Goal: Transaction & Acquisition: Purchase product/service

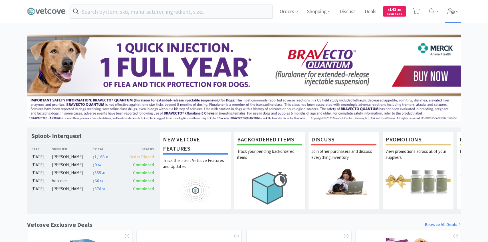
click at [456, 15] on span at bounding box center [457, 12] width 3 height 7
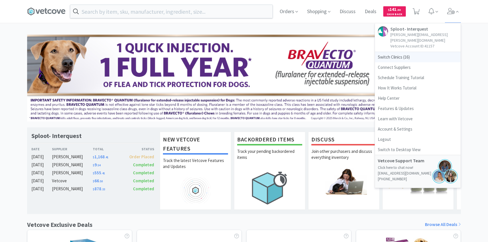
click at [419, 53] on span "Switch Clinics ( 16 )" at bounding box center [418, 57] width 86 height 10
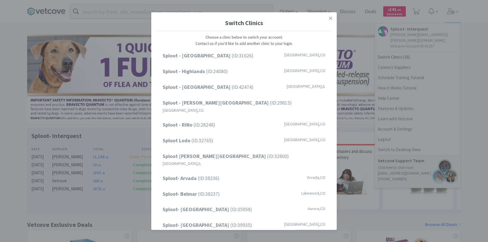
scroll to position [73, 0]
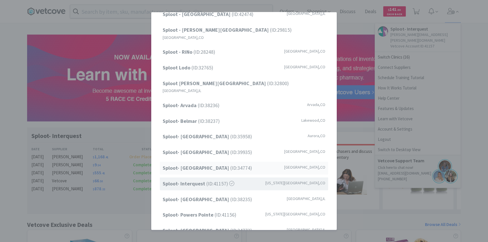
click at [222, 161] on div "Sploot- Highlands Ranch (ID: 34774 ) Highlands Ranch , CO" at bounding box center [244, 167] width 168 height 13
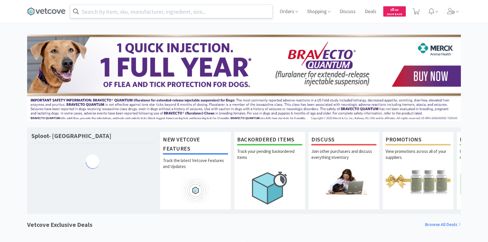
click at [173, 13] on input "text" at bounding box center [171, 11] width 202 height 13
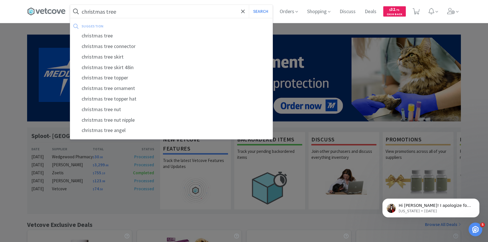
type input "christmas tree"
click at [249, 5] on button "Search" at bounding box center [261, 11] width 24 height 13
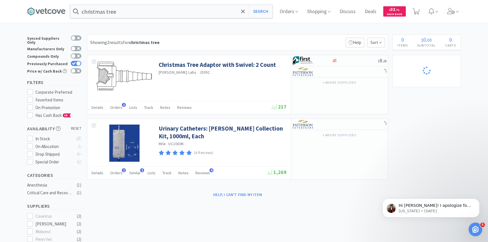
select select "4"
select select "2"
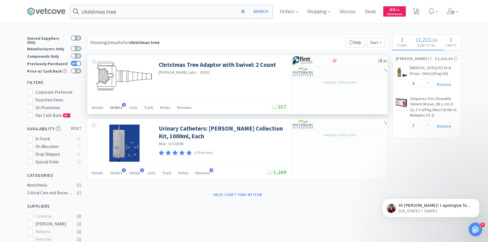
click at [113, 107] on span "Orders" at bounding box center [116, 107] width 12 height 5
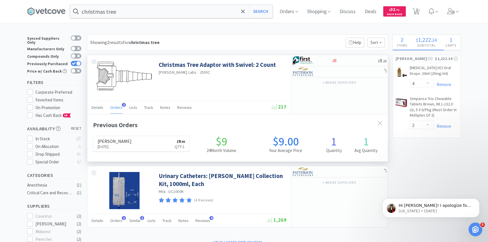
scroll to position [148, 300]
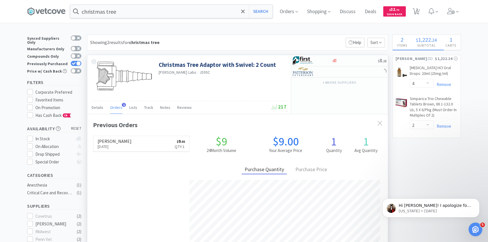
click at [114, 107] on span "Orders" at bounding box center [116, 107] width 12 height 5
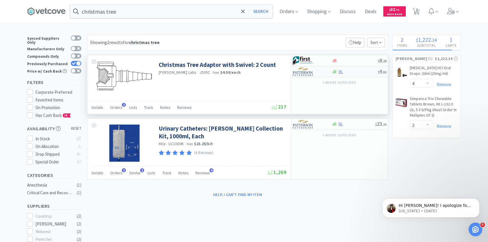
click at [315, 75] on div at bounding box center [307, 72] width 31 height 10
select select "1"
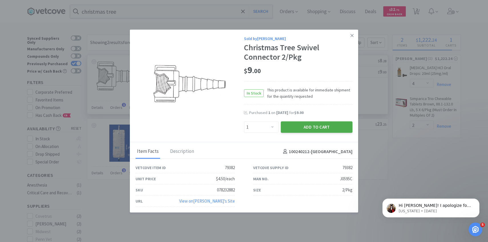
click at [305, 129] on button "Add to Cart" at bounding box center [317, 126] width 72 height 11
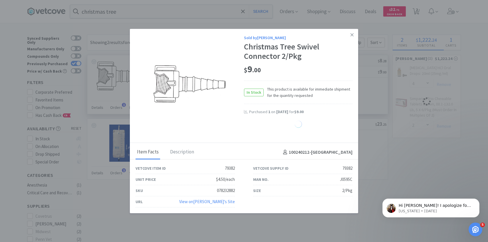
select select "1"
select select "4"
select select "2"
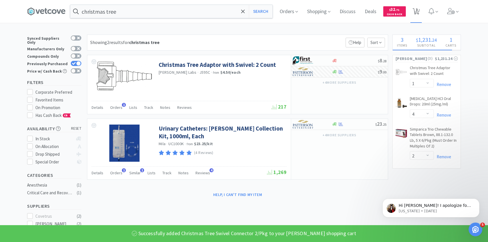
click at [416, 14] on span "3" at bounding box center [417, 9] width 2 height 23
select select "1"
select select "4"
select select "2"
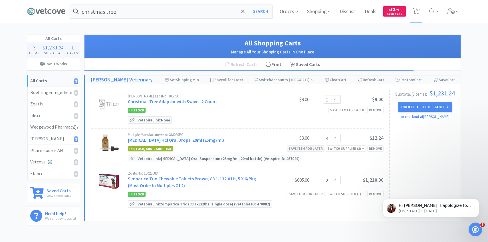
click at [315, 150] on div "Save item for later" at bounding box center [305, 148] width 37 height 6
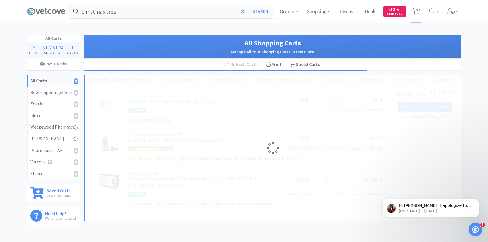
select select "2"
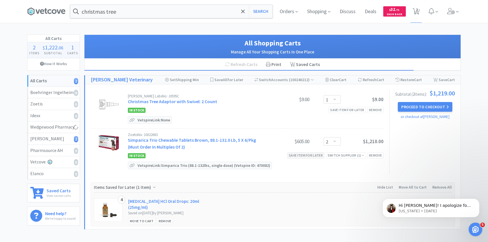
click at [312, 154] on div "Save item for later" at bounding box center [305, 155] width 37 height 6
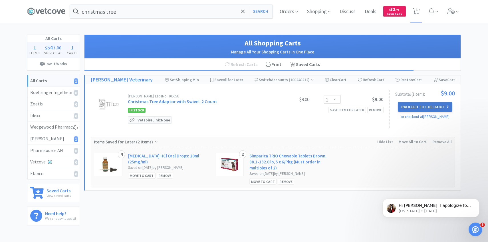
click at [431, 107] on button "Proceed to Checkout" at bounding box center [425, 107] width 54 height 10
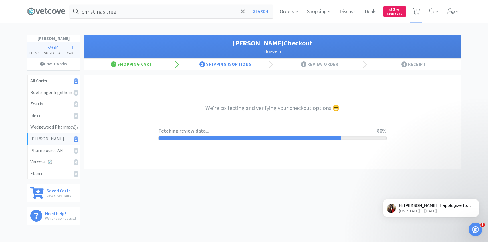
select select "1"
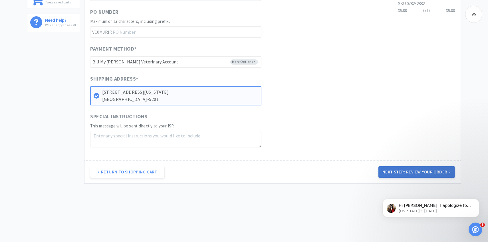
click at [388, 167] on button "Next Step: Review Your Order" at bounding box center [416, 171] width 76 height 11
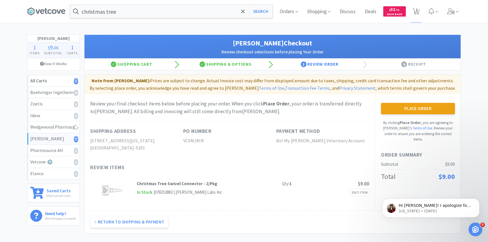
click at [393, 114] on div "Place Order By clicking Place Order , you are agreeing to Vetcove's Terms of Us…" at bounding box center [418, 122] width 74 height 39
click at [390, 113] on button "Place Order" at bounding box center [418, 108] width 74 height 11
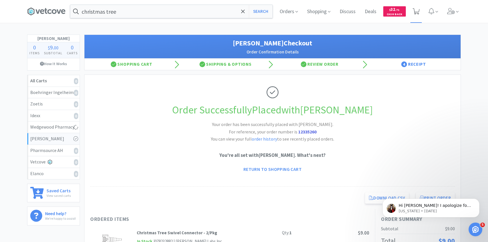
click at [416, 13] on icon at bounding box center [415, 11] width 7 height 6
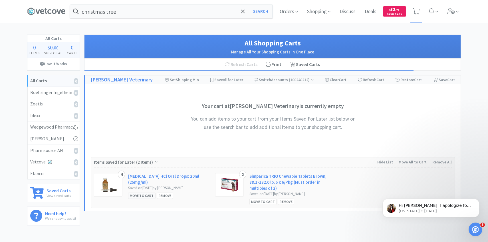
click at [146, 196] on div "Move to Cart" at bounding box center [141, 195] width 27 height 6
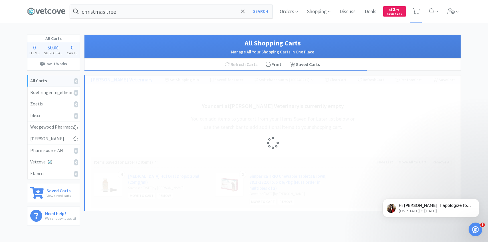
select select "4"
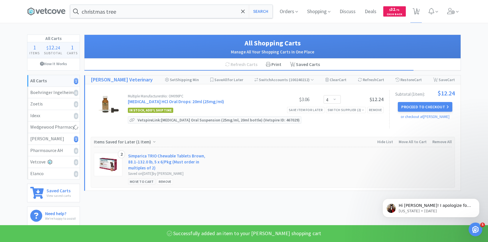
click at [141, 181] on div "Move to Cart" at bounding box center [141, 181] width 27 height 6
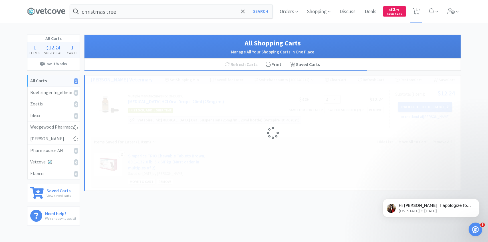
select select "2"
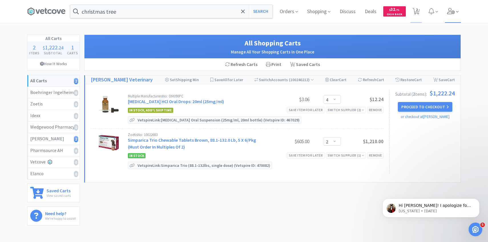
click at [451, 21] on span at bounding box center [453, 11] width 16 height 23
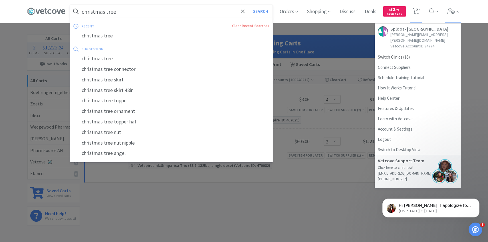
click at [186, 11] on input "christmas tree" at bounding box center [171, 11] width 202 height 13
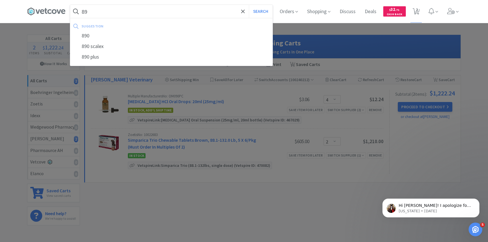
type input "8"
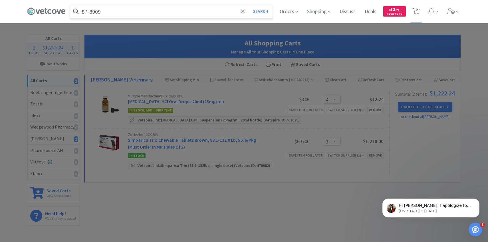
click at [132, 13] on input "87-8909" at bounding box center [171, 11] width 202 height 13
click at [117, 13] on input "87-8909" at bounding box center [171, 11] width 202 height 13
type input "87-89094"
click at [249, 5] on button "Search" at bounding box center [261, 11] width 24 height 13
select select "4"
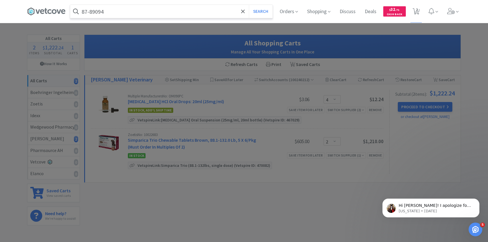
select select "2"
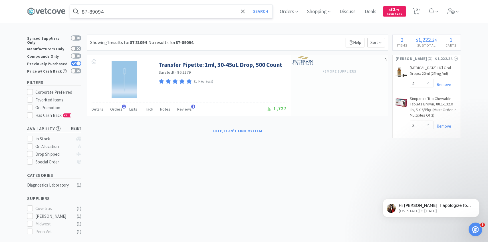
click at [102, 11] on input "87-89094" at bounding box center [171, 11] width 202 height 13
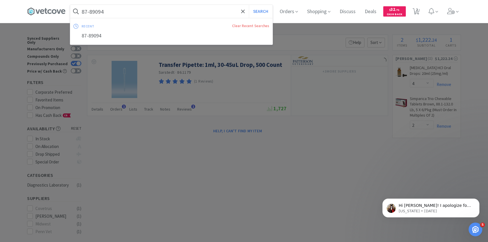
click at [111, 11] on input "87-89094" at bounding box center [171, 11] width 202 height 13
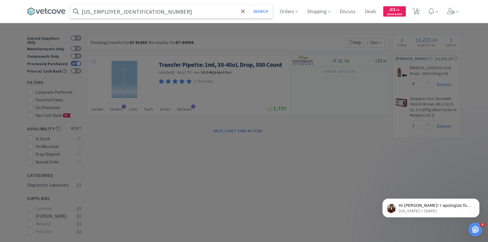
type input "87-8909400"
click at [249, 5] on button "Search" at bounding box center [261, 11] width 24 height 13
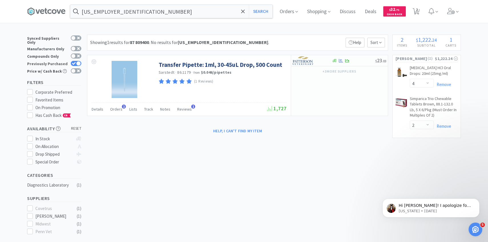
click at [76, 61] on div at bounding box center [78, 63] width 5 height 5
checkbox input "false"
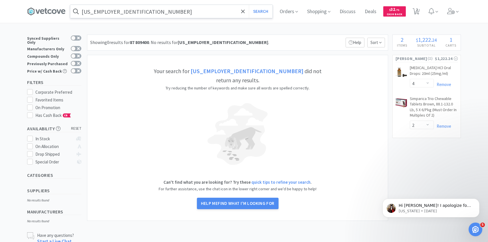
click at [89, 10] on input "87-8909400" at bounding box center [171, 11] width 202 height 13
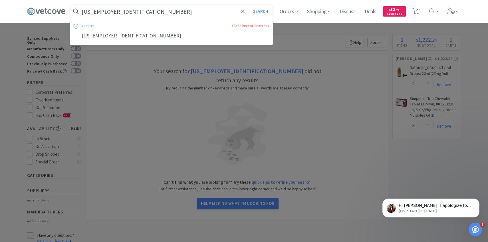
click at [89, 12] on input "87-8909400" at bounding box center [171, 11] width 202 height 13
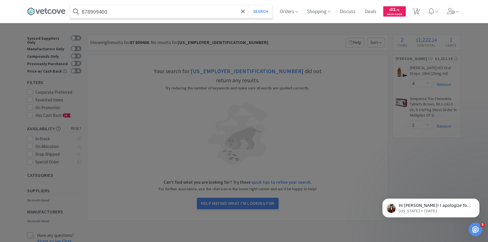
click at [249, 5] on button "Search" at bounding box center [261, 11] width 24 height 13
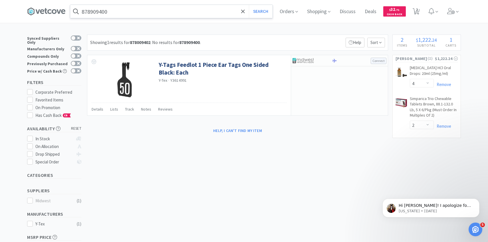
click at [109, 13] on input "878909400" at bounding box center [171, 11] width 202 height 13
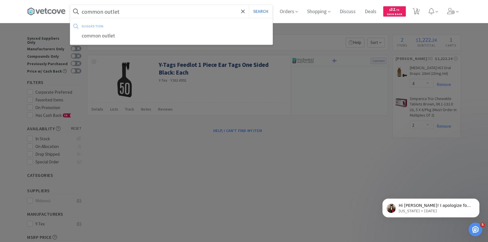
type input "common outlet"
click at [249, 5] on button "Search" at bounding box center [261, 11] width 24 height 13
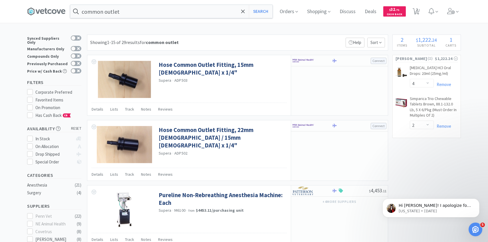
click at [173, 19] on div "common outlet Search Orders Shopping Discuss Discuss Deals Deals $ 32 . 71 Cash…" at bounding box center [244, 11] width 434 height 23
click at [172, 15] on input "common outlet" at bounding box center [171, 11] width 202 height 13
click at [284, 106] on div at bounding box center [244, 121] width 488 height 242
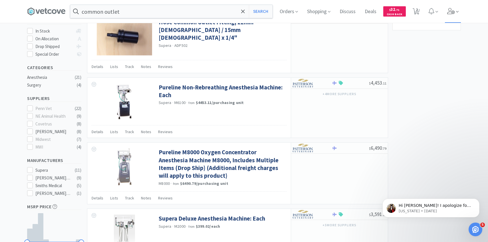
scroll to position [64, 0]
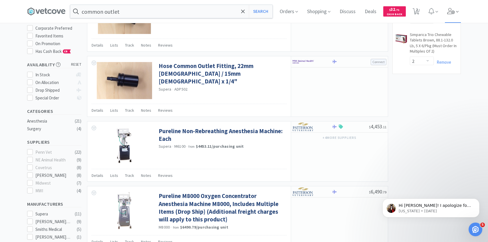
click at [451, 8] on icon at bounding box center [451, 11] width 8 height 6
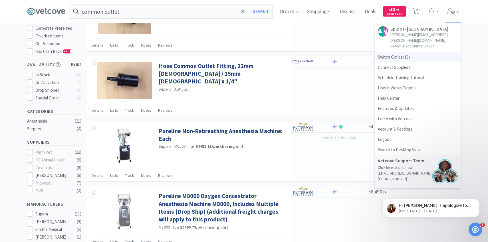
click at [412, 52] on span "Switch Clinics ( 16 )" at bounding box center [418, 57] width 86 height 10
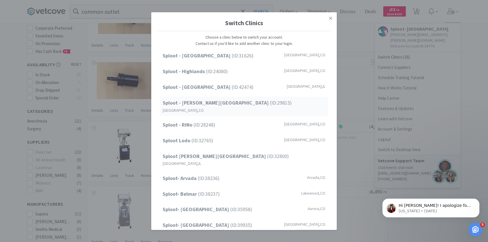
scroll to position [73, 0]
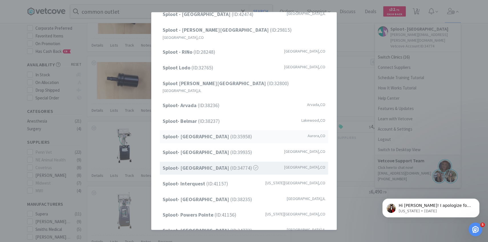
click at [236, 130] on div "Sploot- Central Park (ID: 35958 ) Aurora , CO" at bounding box center [244, 136] width 168 height 13
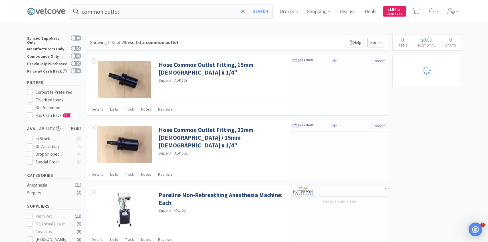
select select "1"
select select "2"
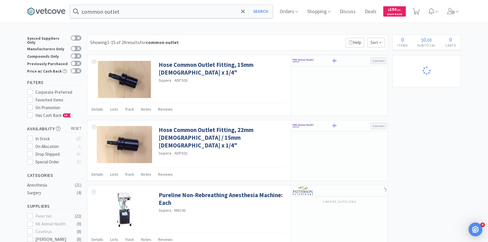
select select "1"
select select "2"
select select "3"
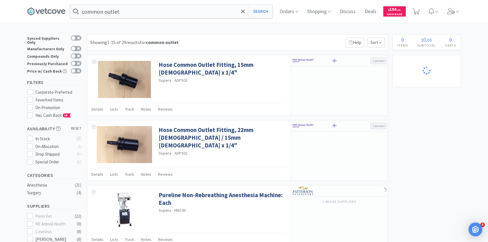
select select "1"
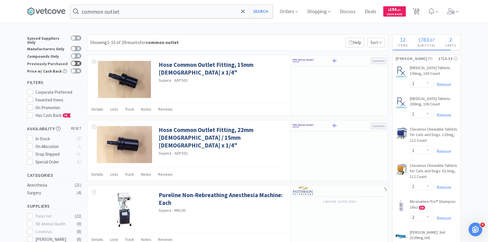
click at [81, 61] on div at bounding box center [76, 63] width 11 height 5
checkbox input "true"
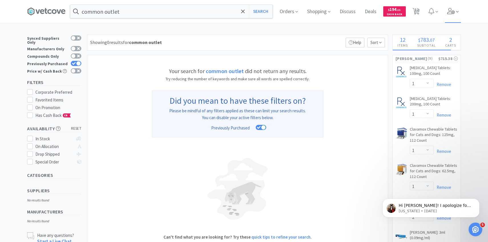
click at [452, 10] on icon at bounding box center [451, 11] width 8 height 6
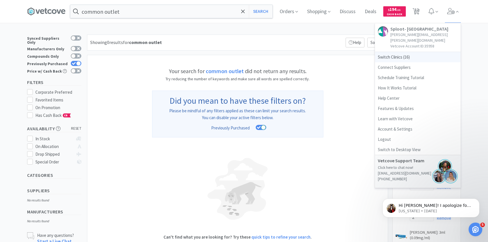
click at [411, 53] on span "Switch Clinics ( 16 )" at bounding box center [418, 57] width 86 height 10
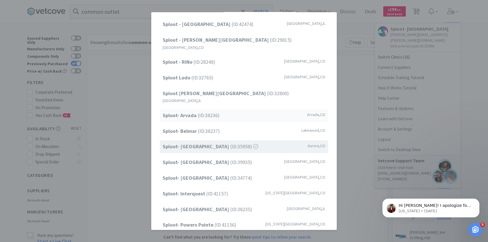
scroll to position [68, 0]
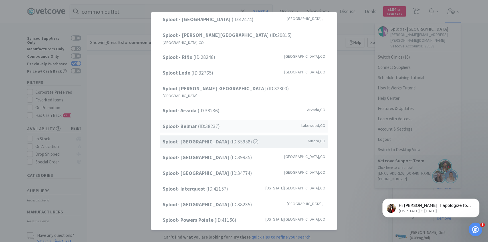
click at [213, 122] on span "Sploot- Belmar (ID: 38237 )" at bounding box center [191, 126] width 57 height 8
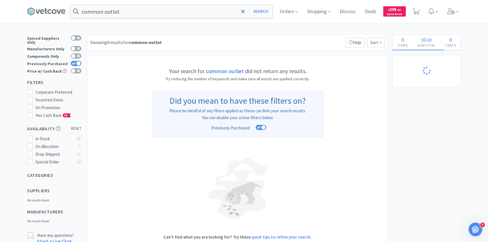
click at [75, 62] on icon at bounding box center [74, 63] width 4 height 3
checkbox input "false"
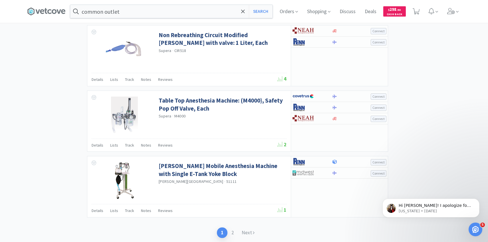
scroll to position [840, 0]
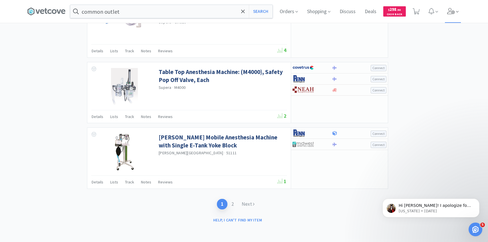
click at [449, 16] on span at bounding box center [453, 11] width 16 height 23
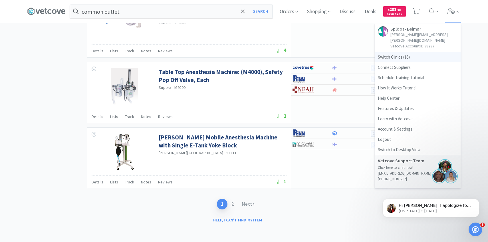
click at [424, 52] on span "Switch Clinics ( 16 )" at bounding box center [418, 57] width 86 height 10
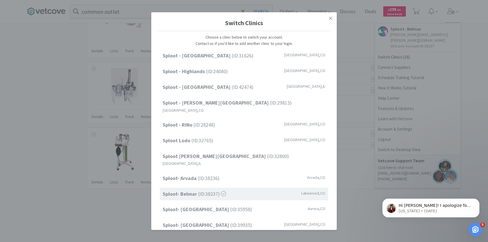
scroll to position [73, 0]
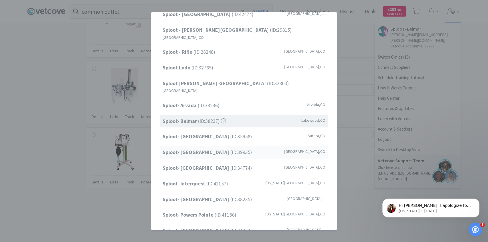
click at [228, 148] on span "Sploot- Greenwood Village (ID: 39935 )" at bounding box center [207, 152] width 89 height 8
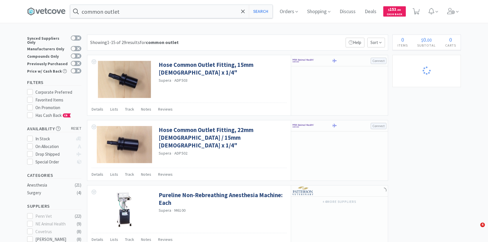
select select "1"
click at [133, 10] on input "common outlet" at bounding box center [171, 11] width 202 height 13
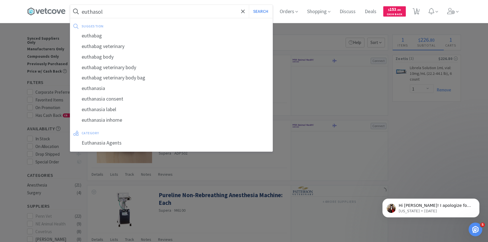
type input "euthasol"
click at [249, 5] on button "Search" at bounding box center [261, 11] width 24 height 13
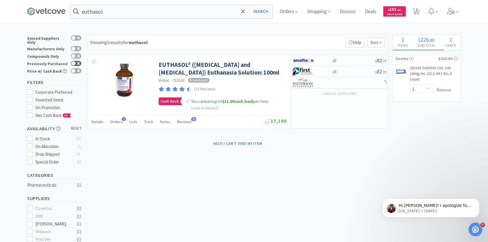
click at [78, 62] on icon at bounding box center [78, 63] width 3 height 3
checkbox input "true"
click at [287, 20] on span "Orders" at bounding box center [288, 11] width 23 height 23
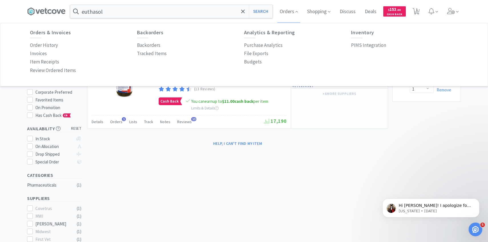
click at [58, 44] on div "Order History" at bounding box center [83, 45] width 107 height 8
click at [56, 45] on p "Order History" at bounding box center [44, 45] width 28 height 8
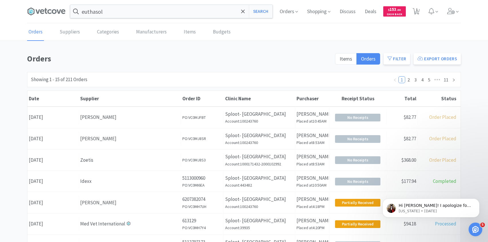
click at [443, 16] on div "Orders Shopping Discuss Discuss Deals Deals $ 153 . 00 Cash Back 1 1" at bounding box center [368, 11] width 186 height 23
click at [457, 9] on span at bounding box center [457, 12] width 3 height 7
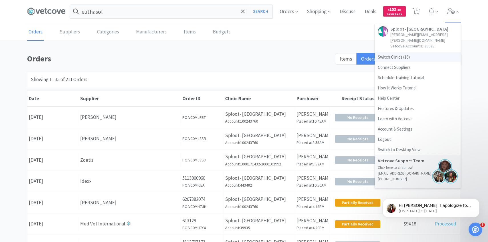
click at [420, 53] on span "Switch Clinics ( 16 )" at bounding box center [418, 57] width 86 height 10
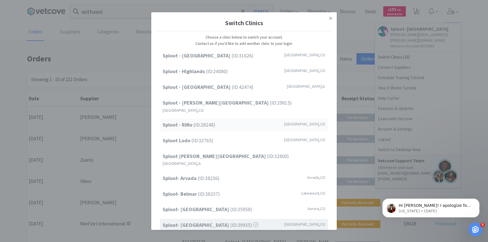
scroll to position [73, 0]
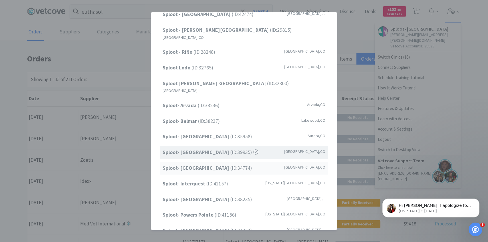
click at [210, 164] on strong "Sploot- [GEOGRAPHIC_DATA]" at bounding box center [197, 167] width 68 height 7
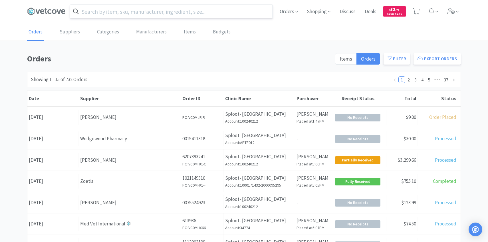
click at [140, 11] on input "text" at bounding box center [171, 11] width 202 height 13
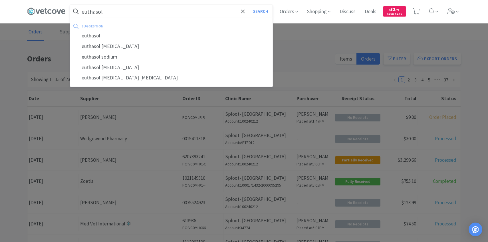
type input "euthasol"
click at [249, 5] on button "Search" at bounding box center [261, 11] width 24 height 13
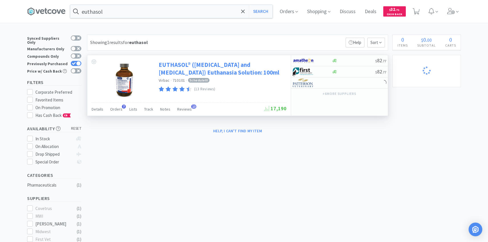
select select "4"
select select "2"
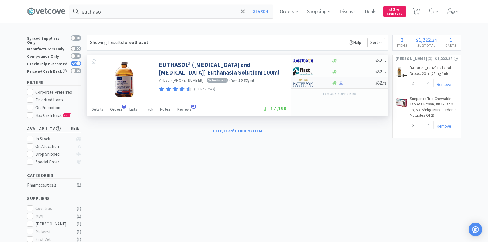
click at [310, 85] on img at bounding box center [302, 82] width 21 height 9
select select "1"
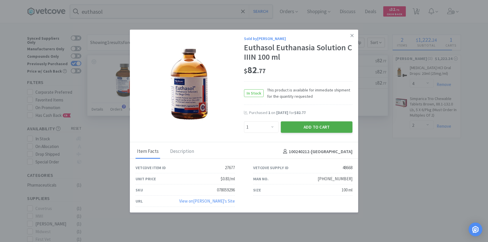
click at [305, 127] on button "Add to Cart" at bounding box center [317, 126] width 72 height 11
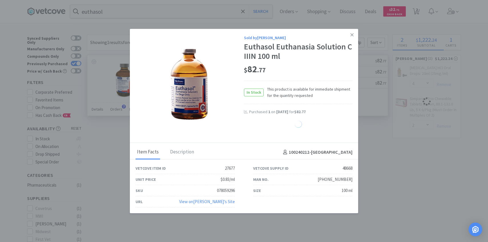
select select "1"
select select "2"
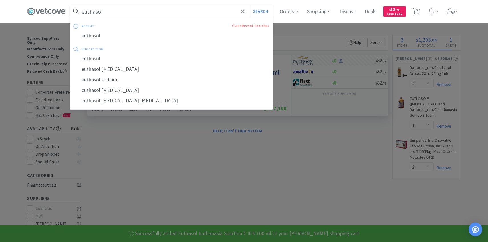
click at [117, 11] on input "euthasol" at bounding box center [171, 11] width 202 height 13
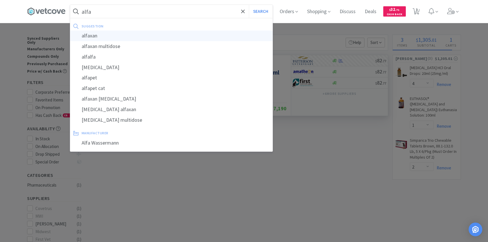
click at [108, 36] on div "alfaxan" at bounding box center [171, 36] width 202 height 11
type input "alfaxan"
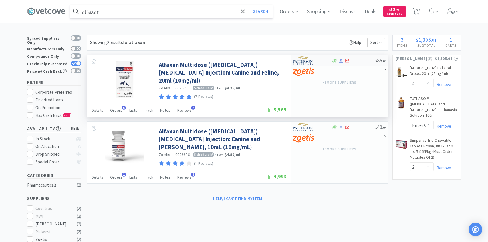
click at [313, 61] on img at bounding box center [302, 60] width 21 height 9
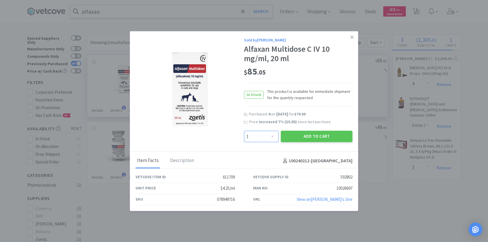
click at [260, 134] on select "Enter Quantity 1 2 3 4 5 6 7 8 9 10 11 12 13 14 15 16 17 18 19 20 Enter Quantity" at bounding box center [261, 136] width 35 height 11
select select "2"
click at [244, 131] on select "Enter Quantity 1 2 3 4 5 6 7 8 9 10 11 12 13 14 15 16 17 18 19 20 Enter Quantity" at bounding box center [261, 136] width 35 height 11
drag, startPoint x: 260, startPoint y: 134, endPoint x: 280, endPoint y: 128, distance: 21.0
click at [292, 136] on button "Add to Cart" at bounding box center [317, 136] width 72 height 11
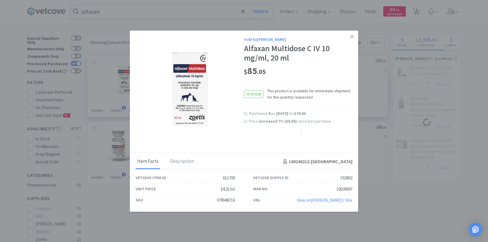
select select "2"
select select "4"
select select "1"
select select "2"
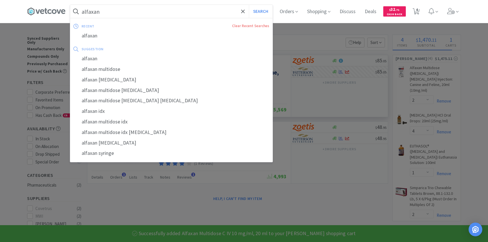
click at [142, 13] on input "alfaxan" at bounding box center [171, 11] width 202 height 13
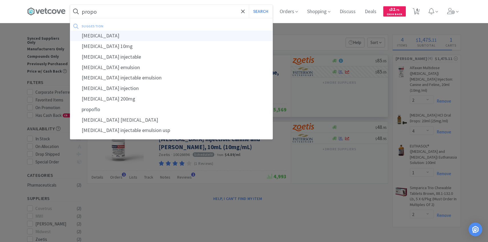
click at [141, 39] on div "propofol" at bounding box center [171, 36] width 202 height 11
type input "propofol"
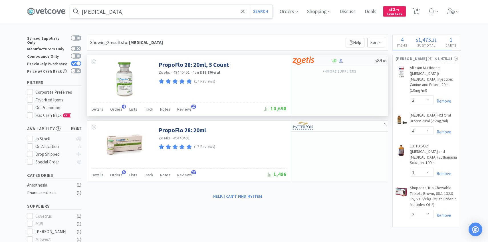
click at [313, 62] on img at bounding box center [302, 60] width 21 height 9
select select "5"
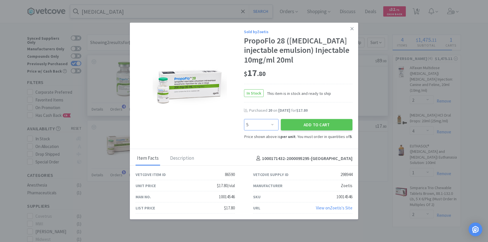
click at [265, 128] on select "Enter Quantity 5 10 15 20 25 30 35 40 45 50 55 60 65 70 75 80 85 90 95 100 Ente…" at bounding box center [261, 124] width 35 height 11
click at [244, 119] on select "Enter Quantity 5 10 15 20 25 30 35 40 45 50 55 60 65 70 75 80 85 90 95 100 Ente…" at bounding box center [261, 124] width 35 height 11
click at [299, 124] on button "Add to Cart" at bounding box center [317, 124] width 72 height 11
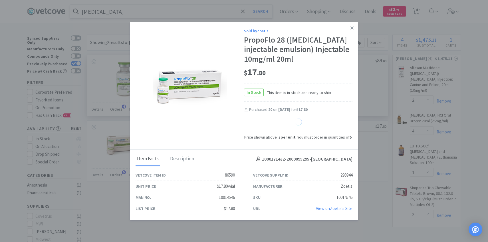
select select "10"
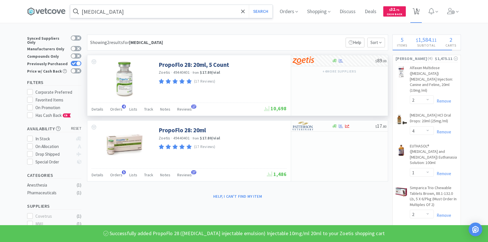
click at [418, 19] on span "5" at bounding box center [416, 11] width 12 height 23
select select "10"
select select "2"
select select "4"
select select "1"
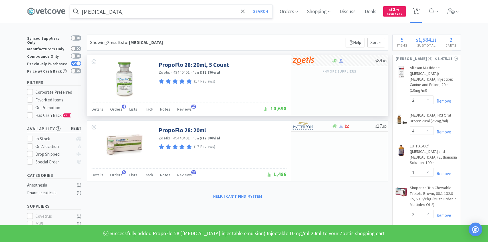
select select "2"
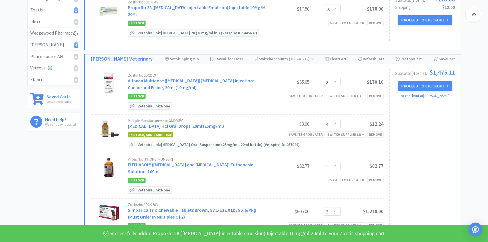
scroll to position [116, 0]
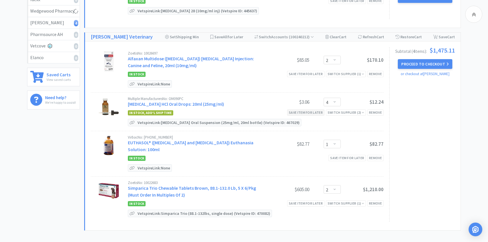
click at [309, 109] on div "Save item for later" at bounding box center [305, 112] width 37 height 6
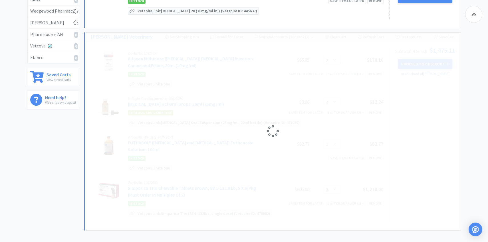
select select "1"
select select "2"
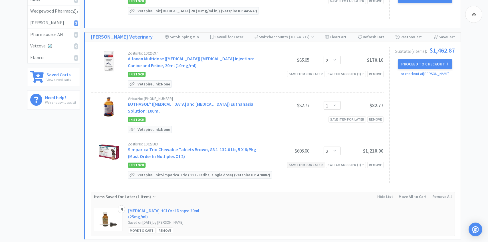
click at [306, 161] on div "Save item for later" at bounding box center [305, 164] width 37 height 6
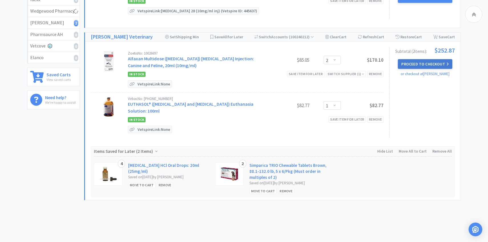
click at [410, 60] on button "Proceed to Checkout" at bounding box center [425, 64] width 54 height 10
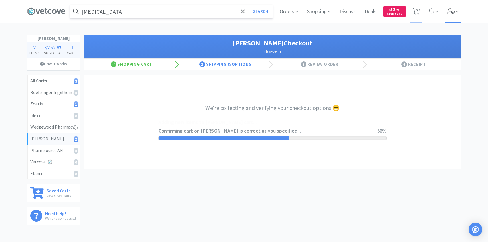
click at [454, 13] on icon at bounding box center [451, 11] width 8 height 6
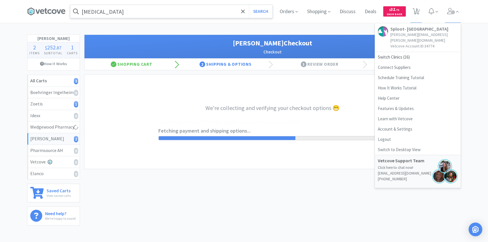
click at [280, 27] on div "propofol Search Orders Shopping Discuss Discuss Deals Deals $ 32 . 71 Cash Back…" at bounding box center [244, 114] width 488 height 229
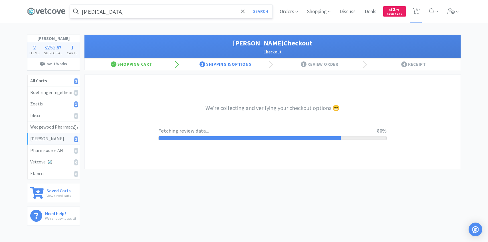
select select "1"
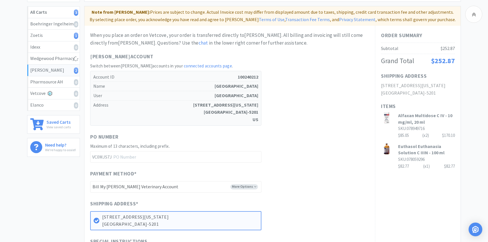
scroll to position [157, 0]
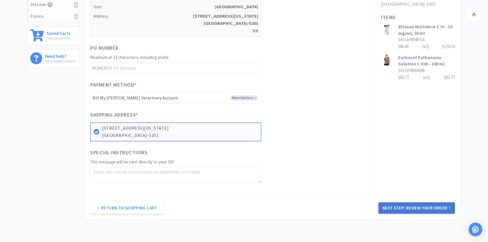
click at [403, 206] on button "Next Step: Review Your Order" at bounding box center [416, 207] width 76 height 11
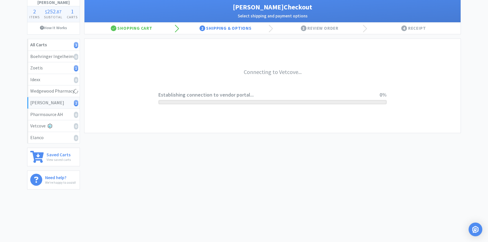
scroll to position [0, 0]
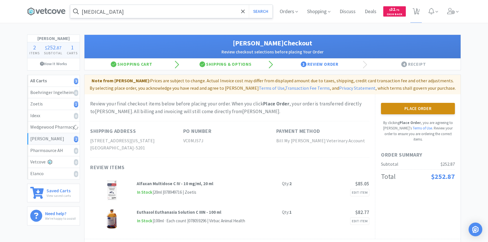
click at [410, 114] on button "Place Order" at bounding box center [418, 108] width 74 height 11
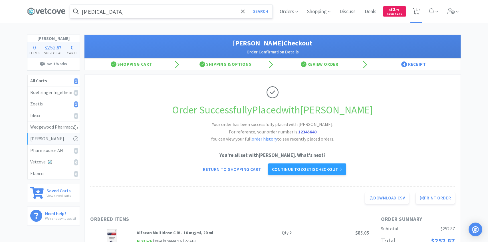
click at [412, 18] on span "1" at bounding box center [416, 11] width 12 height 23
select select "10"
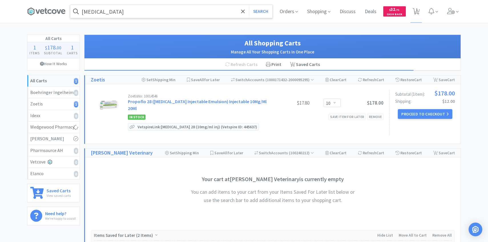
click at [414, 101] on div "Shipping: $12.00" at bounding box center [425, 101] width 60 height 4
click at [410, 109] on button "Proceed to Checkout" at bounding box center [425, 114] width 54 height 10
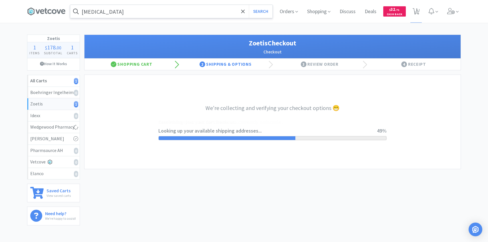
select select "invoice"
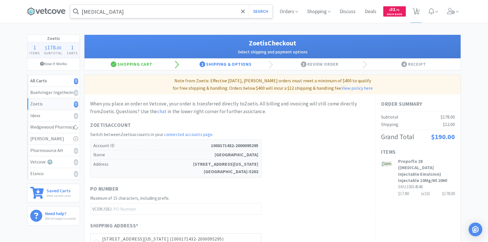
scroll to position [161, 0]
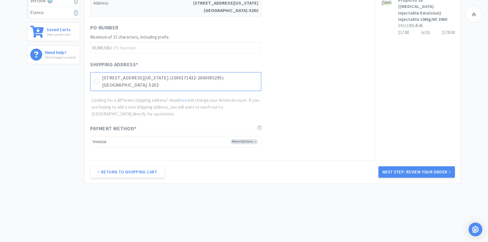
click at [236, 75] on p "9362 S Colorado Blvd Unit D02 (1000171432-2000095295)" at bounding box center [180, 77] width 156 height 7
click at [400, 179] on div "Return to Shopping Cart Next Step: Review Your Order" at bounding box center [272, 171] width 376 height 23
click at [400, 173] on button "Next Step: Review Your Order" at bounding box center [416, 171] width 76 height 11
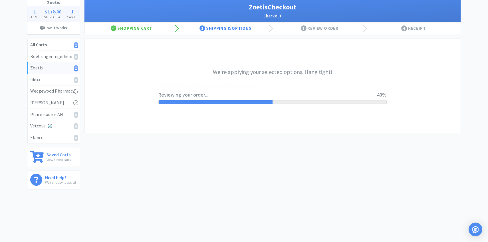
scroll to position [0, 0]
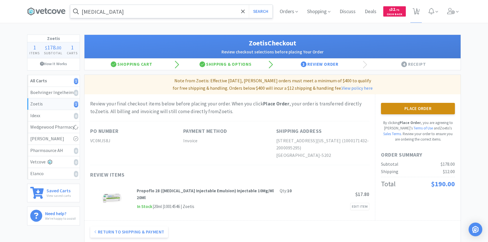
click at [415, 112] on button "Place Order" at bounding box center [418, 108] width 74 height 11
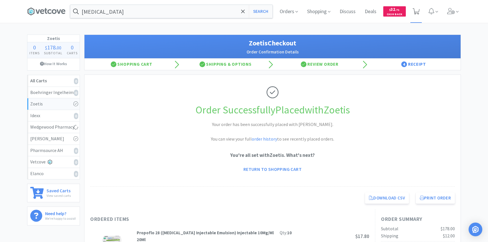
click at [420, 11] on span at bounding box center [416, 11] width 12 height 23
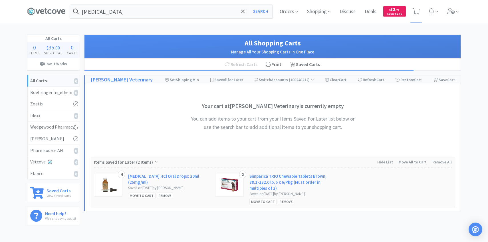
scroll to position [36, 0]
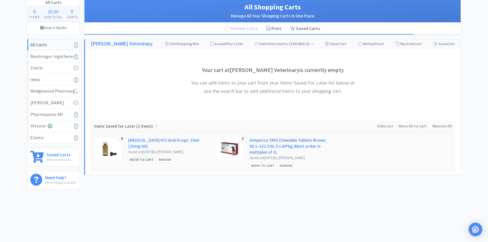
click at [139, 157] on div "Move to Cart" at bounding box center [141, 159] width 27 height 6
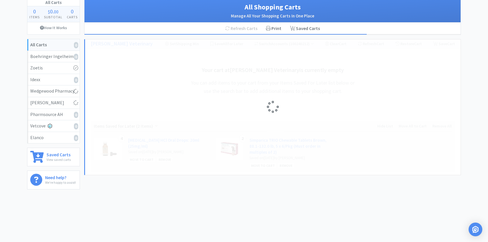
select select "4"
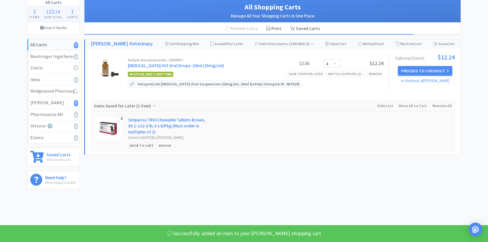
click at [141, 144] on div "Move to Cart" at bounding box center [141, 145] width 27 height 6
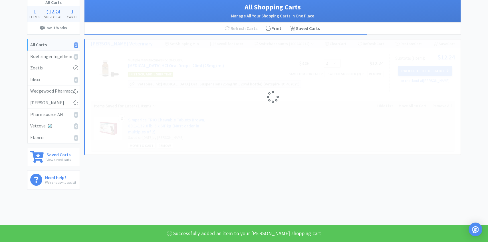
select select "2"
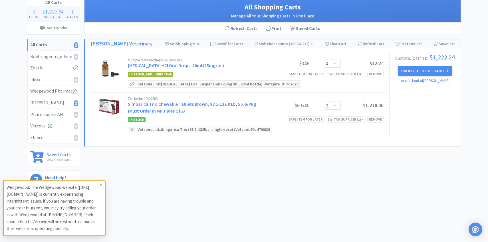
scroll to position [0, 0]
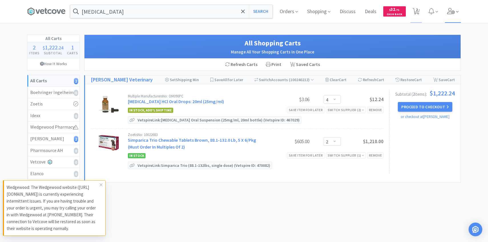
click at [446, 13] on span at bounding box center [453, 11] width 16 height 23
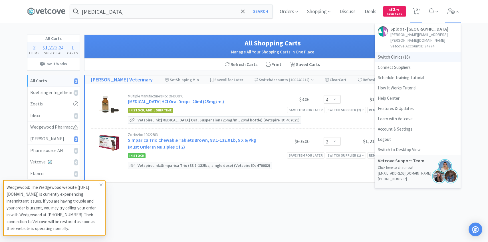
click at [423, 52] on span "Switch Clinics ( 16 )" at bounding box center [418, 57] width 86 height 10
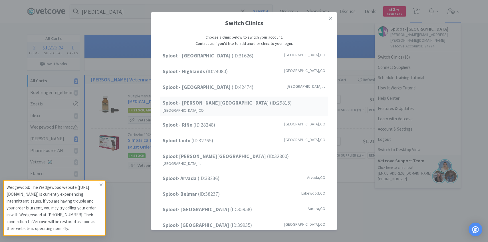
scroll to position [73, 0]
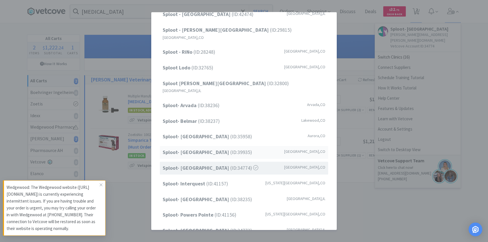
click at [228, 148] on span "Sploot- Greenwood Village (ID: 39935 )" at bounding box center [207, 152] width 89 height 8
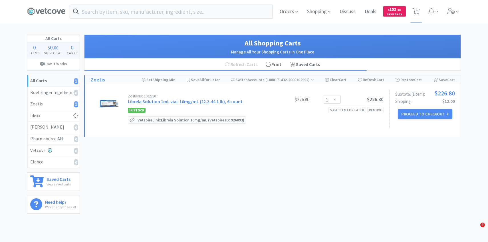
select select "1"
click at [124, 14] on input "text" at bounding box center [171, 11] width 202 height 13
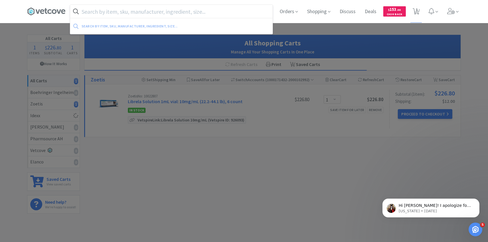
paste input "078232882"
type input "078232882"
select select "1"
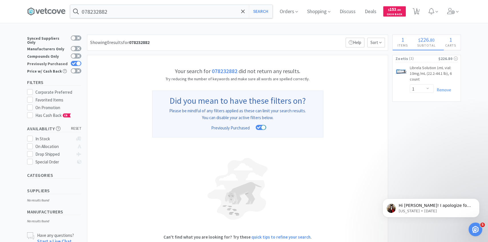
click at [72, 62] on icon at bounding box center [74, 63] width 4 height 3
checkbox input "false"
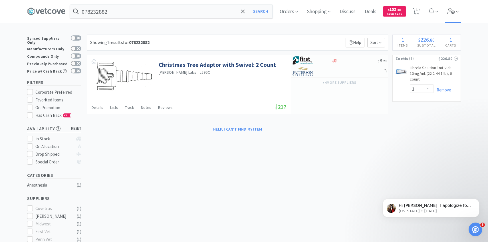
click at [456, 15] on span at bounding box center [453, 11] width 16 height 23
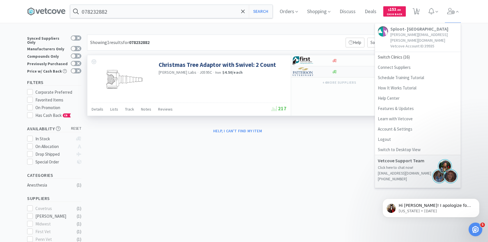
click at [300, 70] on img at bounding box center [302, 71] width 21 height 9
select select "1"
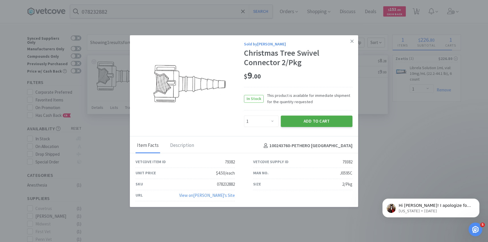
click at [301, 120] on button "Add to Cart" at bounding box center [317, 121] width 72 height 11
select select "1"
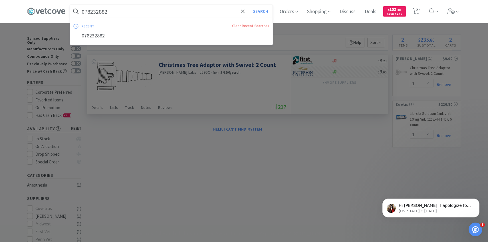
click at [139, 15] on input "078232882" at bounding box center [171, 11] width 202 height 13
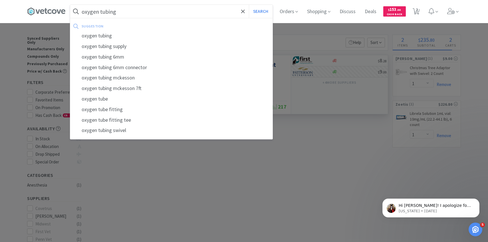
type input "oxygen tubing"
click at [249, 5] on button "Search" at bounding box center [261, 11] width 24 height 13
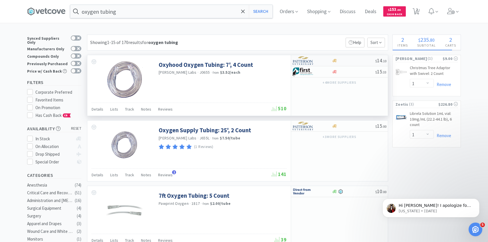
click at [306, 58] on img at bounding box center [302, 60] width 21 height 9
select select "1"
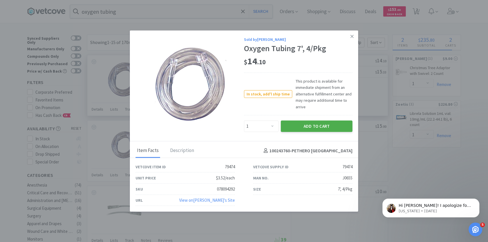
click at [301, 123] on button "Add to Cart" at bounding box center [317, 125] width 72 height 11
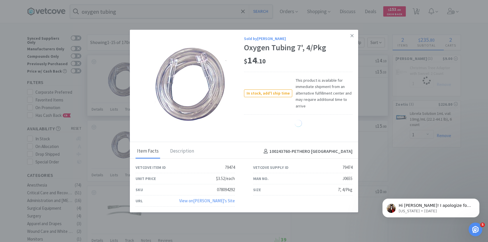
select select "1"
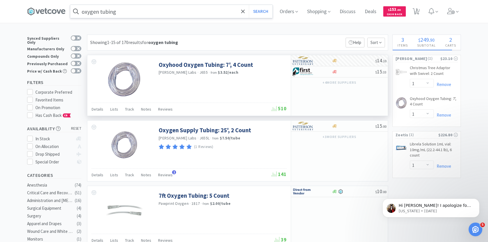
click at [125, 13] on input "oxygen tubing" at bounding box center [171, 11] width 202 height 13
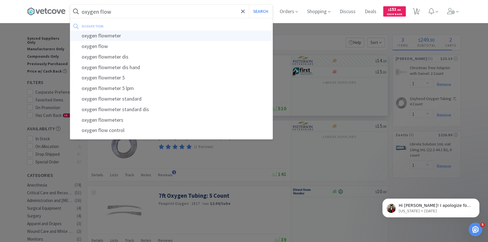
click at [125, 32] on div "oxygen flowmeter" at bounding box center [171, 36] width 202 height 11
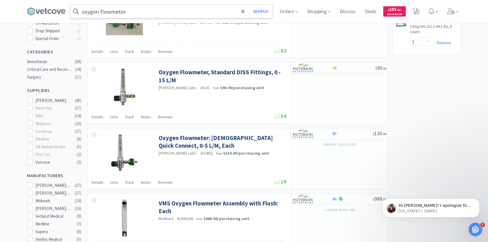
scroll to position [124, 0]
click at [135, 13] on input "oxygen flowmeter" at bounding box center [171, 11] width 202 height 13
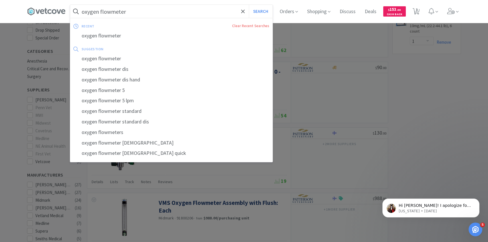
click at [135, 13] on input "oxygen flowmeter" at bounding box center [171, 11] width 202 height 13
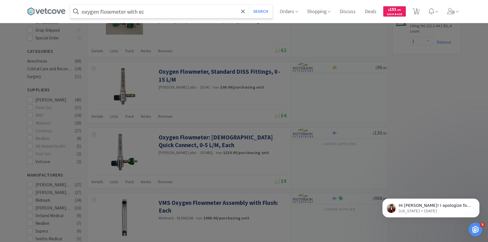
click at [183, 10] on input "oxygen flowmeter with ec" at bounding box center [171, 11] width 202 height 13
type input "oxygen flowmeter with ecylinder regulater"
click at [249, 5] on button "Search" at bounding box center [261, 11] width 24 height 13
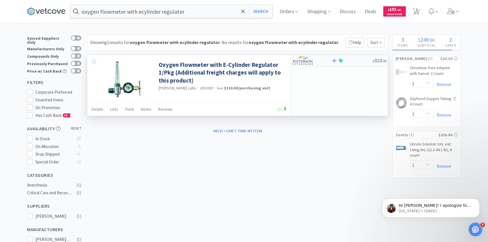
click at [310, 62] on img at bounding box center [302, 60] width 21 height 9
select select "1"
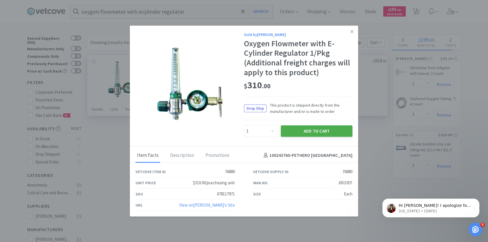
click at [310, 133] on button "Add to Cart" at bounding box center [317, 130] width 72 height 11
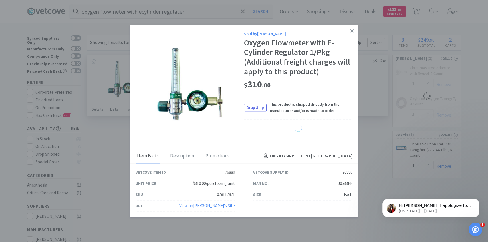
select select "1"
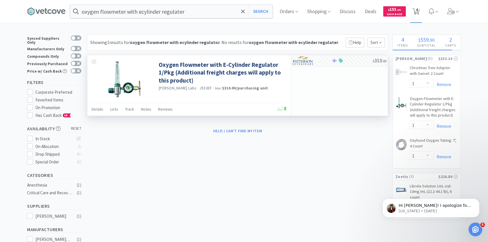
click at [418, 11] on icon at bounding box center [415, 11] width 7 height 6
select select "1"
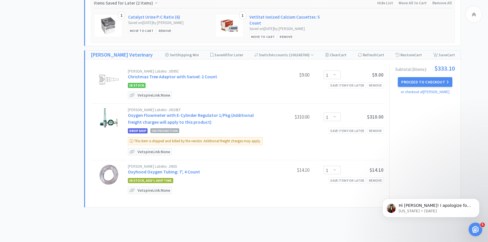
scroll to position [236, 0]
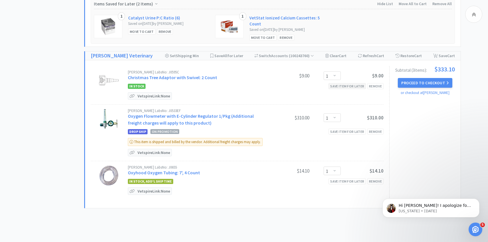
click at [341, 86] on div "Save item for later" at bounding box center [346, 86] width 37 height 6
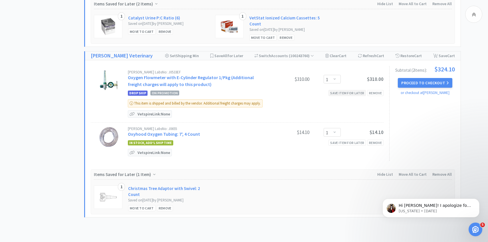
click at [341, 90] on div "Save item for later" at bounding box center [346, 93] width 37 height 6
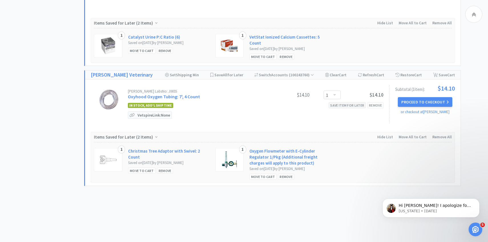
click at [341, 103] on div "Save item for later" at bounding box center [346, 105] width 37 height 6
